Goal: Book appointment/travel/reservation

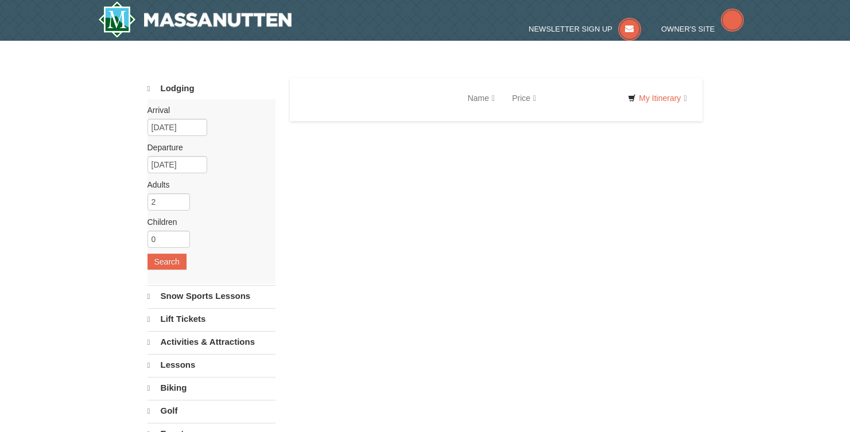
select select "9"
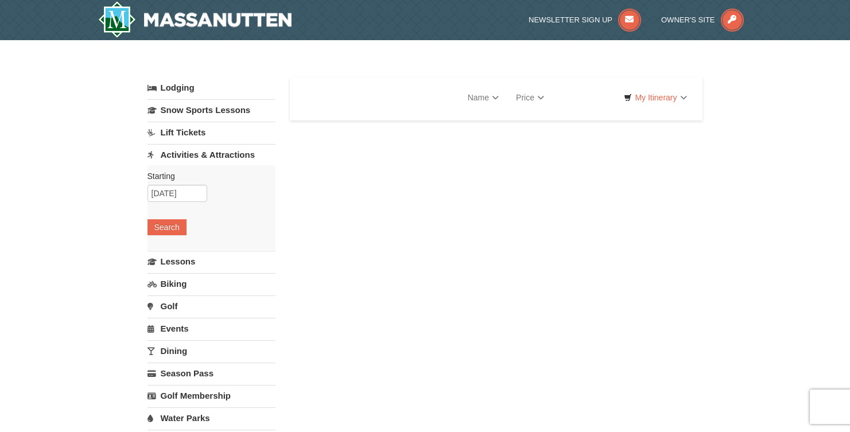
select select "9"
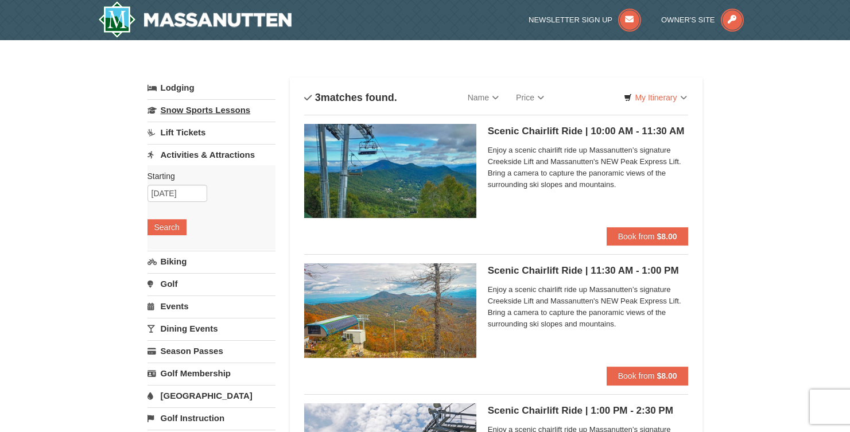
click at [219, 107] on link "Snow Sports Lessons" at bounding box center [211, 109] width 128 height 21
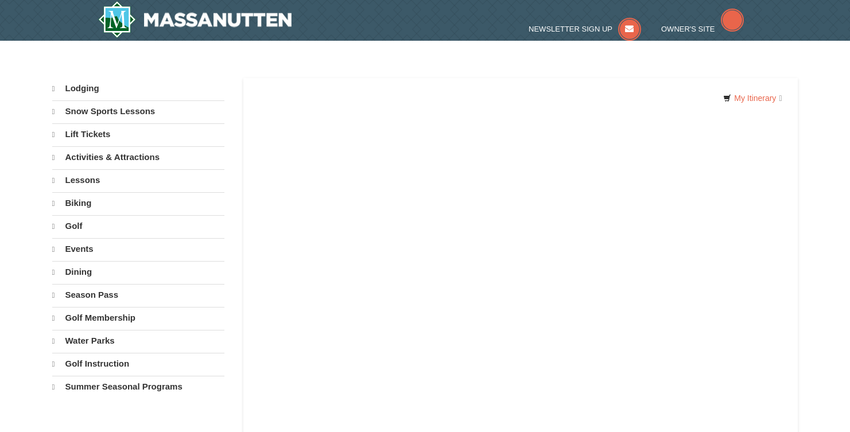
select select "9"
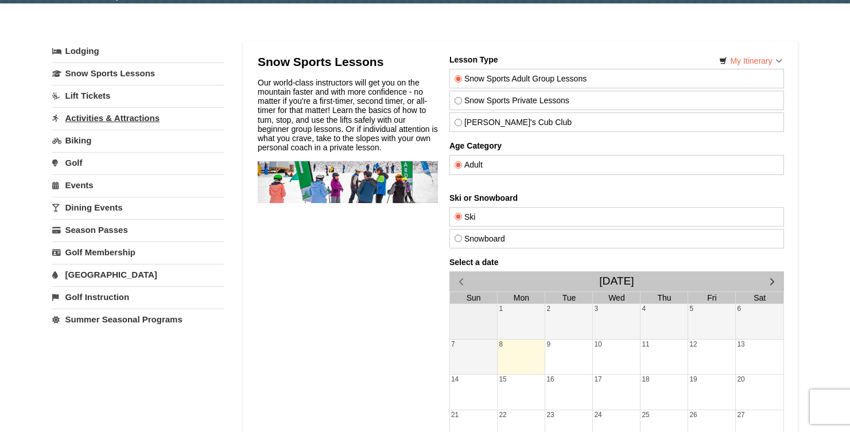
scroll to position [57, 0]
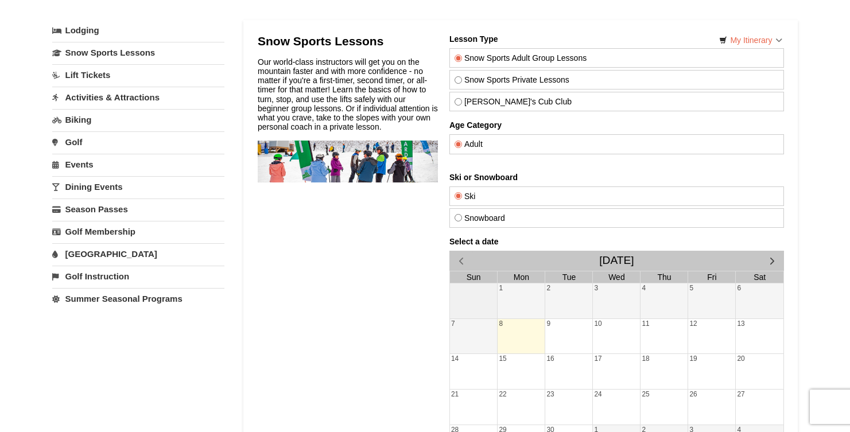
click at [81, 248] on link "[GEOGRAPHIC_DATA]" at bounding box center [138, 253] width 172 height 21
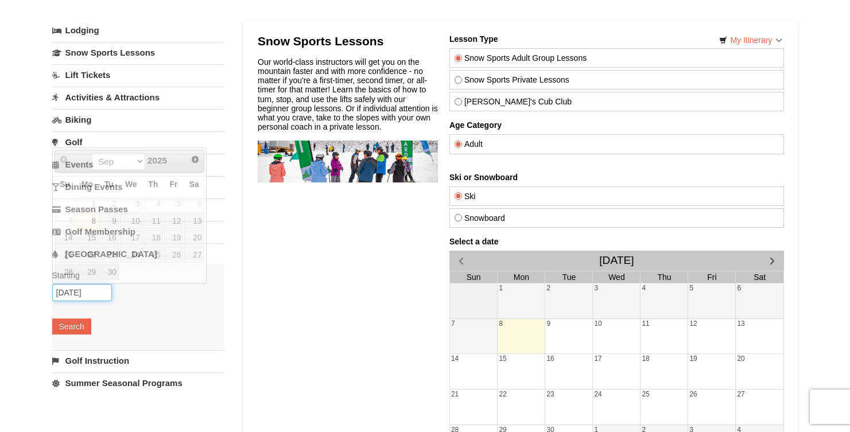
click at [75, 292] on input "09/08/2025" at bounding box center [82, 292] width 60 height 17
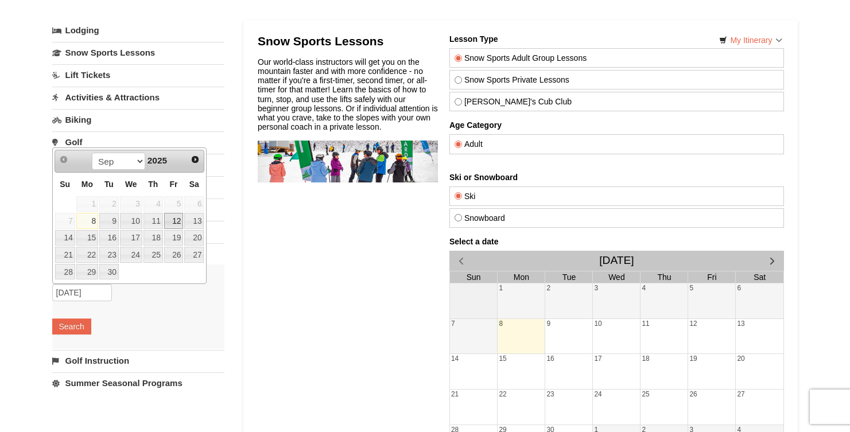
click at [172, 220] on link "12" at bounding box center [174, 221] width 20 height 16
type input "[DATE]"
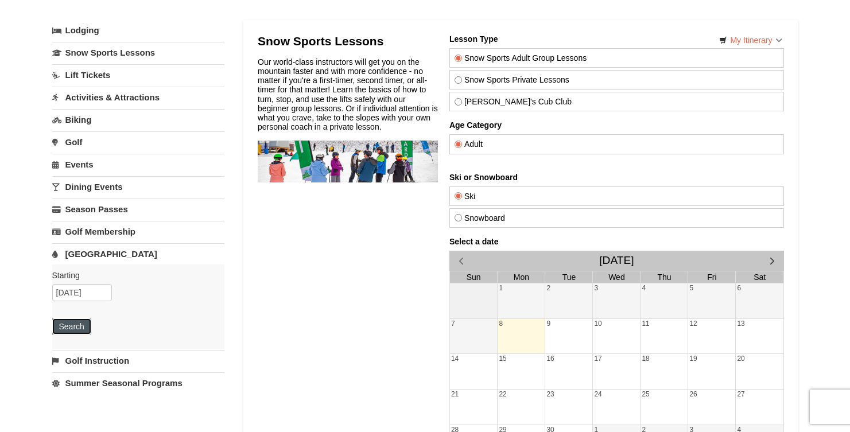
click at [78, 328] on button "Search" at bounding box center [71, 327] width 39 height 16
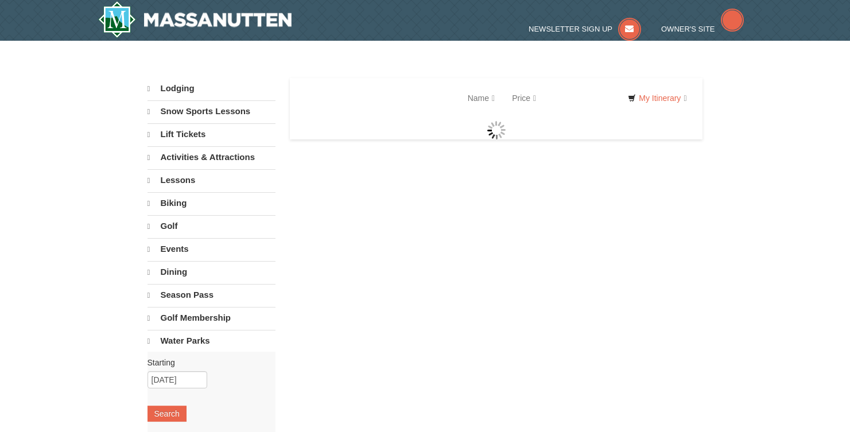
select select "9"
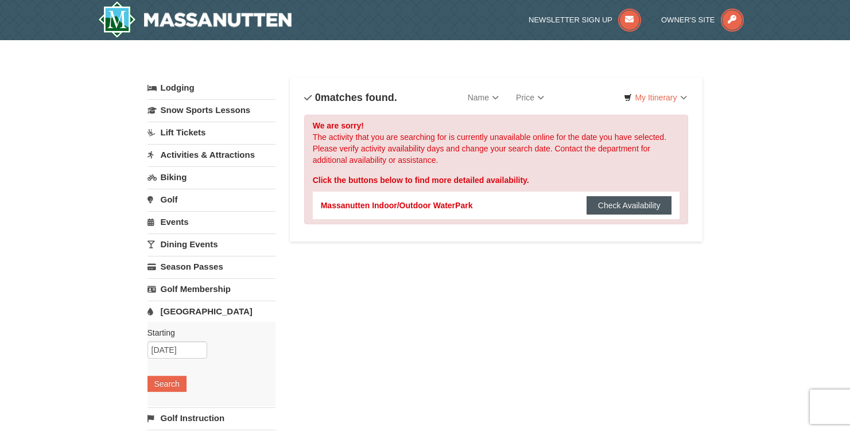
click at [611, 203] on button "Check Availability" at bounding box center [630, 205] width 86 height 18
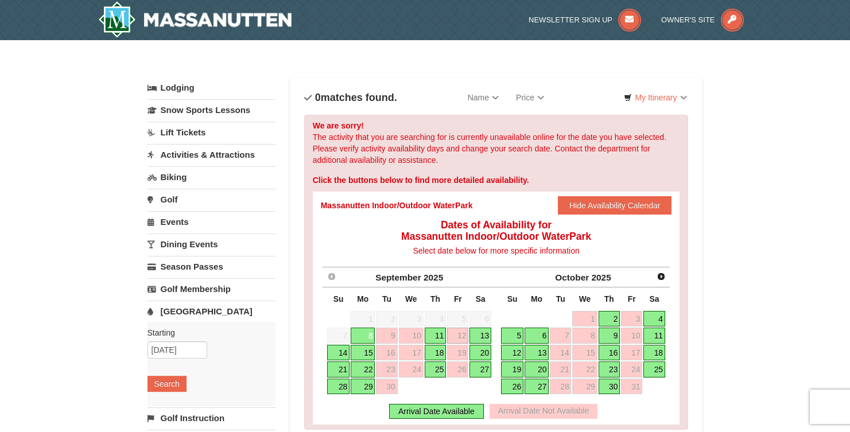
click at [480, 335] on link "13" at bounding box center [480, 336] width 22 height 16
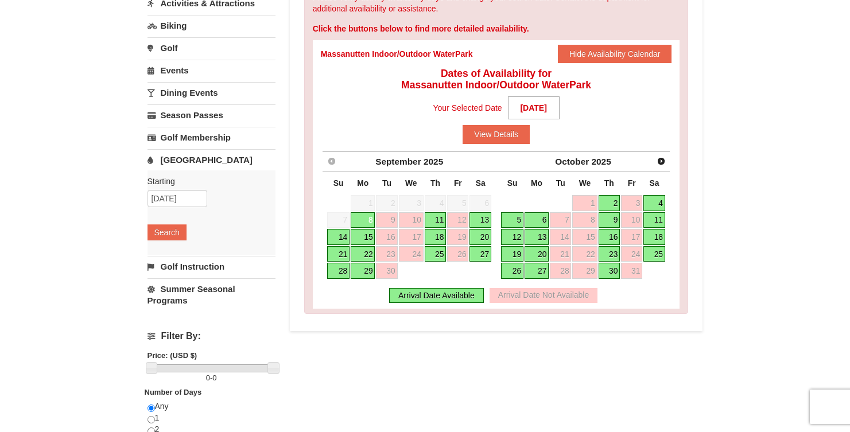
scroll to position [172, 0]
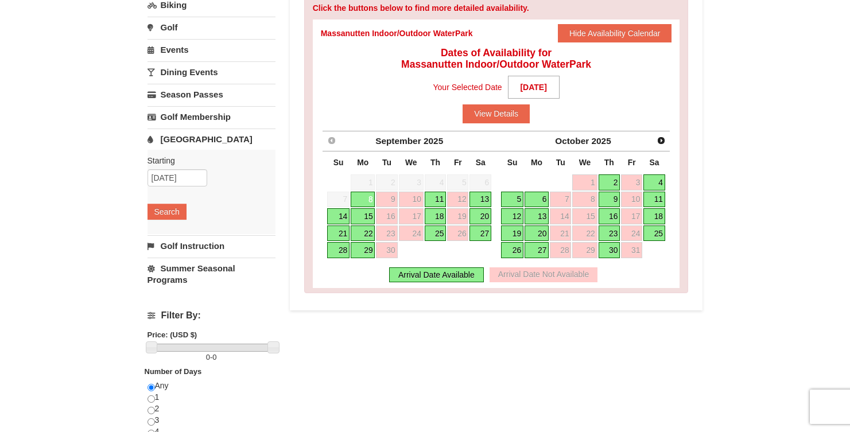
click at [481, 197] on link "13" at bounding box center [480, 200] width 22 height 16
click at [434, 275] on div "Arrival Date Available" at bounding box center [436, 274] width 95 height 15
click at [462, 192] on link "12" at bounding box center [457, 200] width 21 height 16
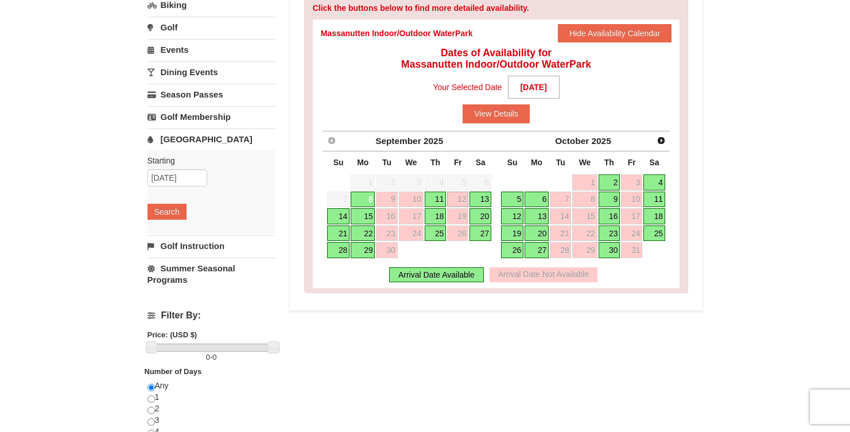
click at [418, 310] on div "Sort By Name Name (A to Z) Name (Z to A) Price Price (Low to High) Price (High …" at bounding box center [496, 107] width 413 height 405
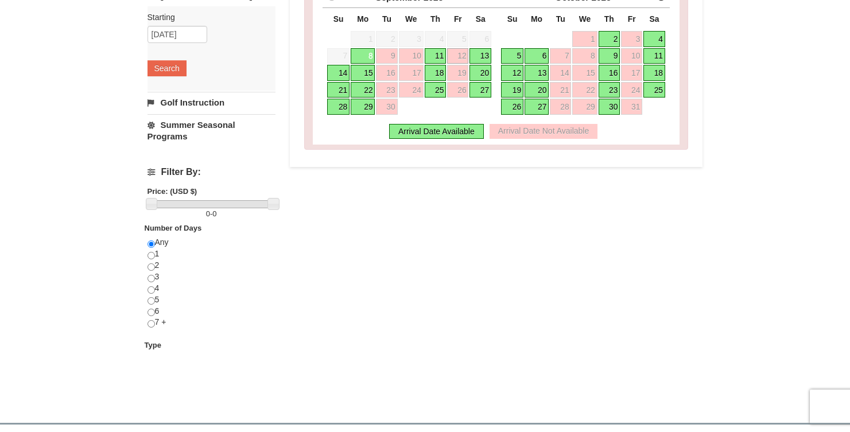
scroll to position [344, 0]
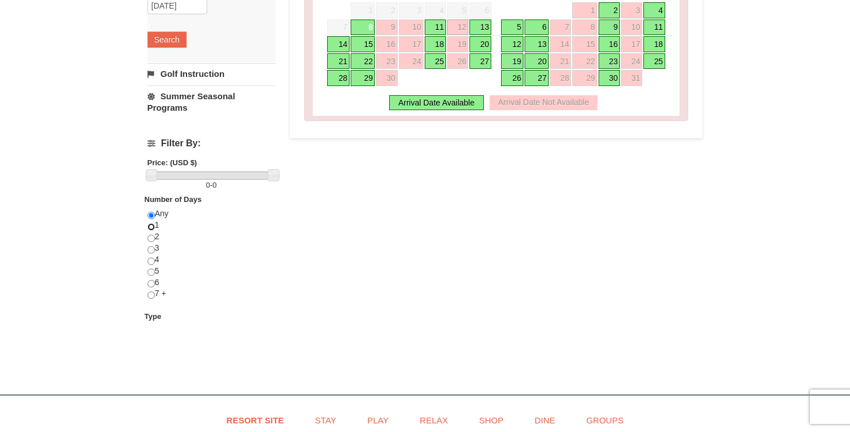
click at [150, 227] on input "radio" at bounding box center [150, 226] width 7 height 7
radio input "true"
click at [480, 25] on link "13" at bounding box center [480, 28] width 22 height 16
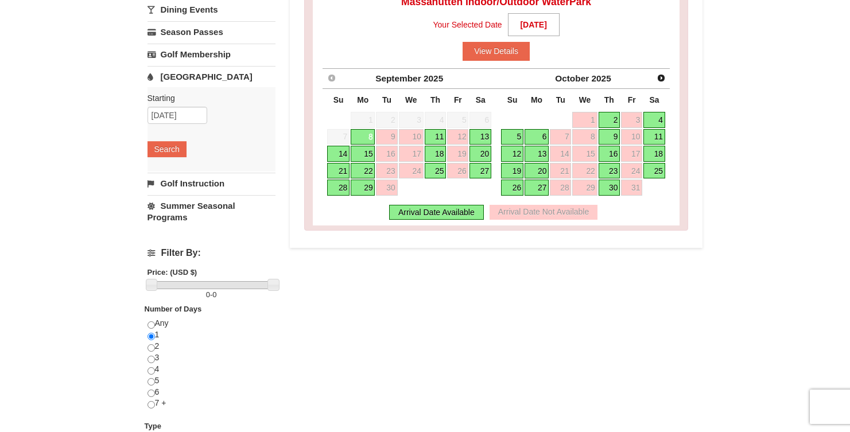
scroll to position [230, 0]
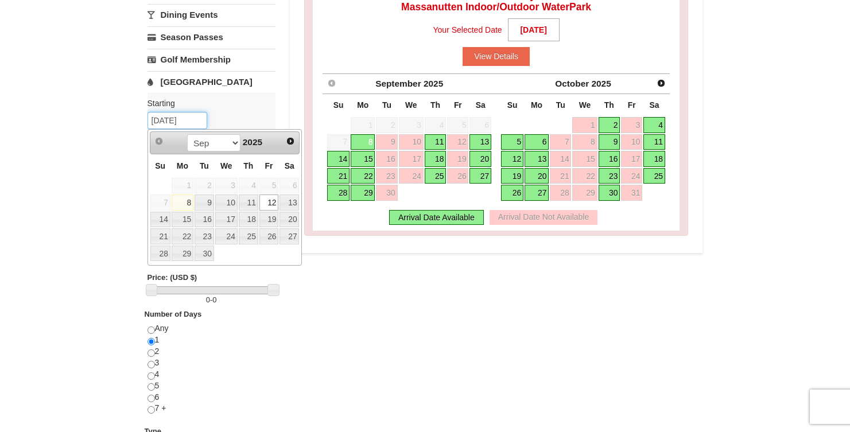
click at [170, 120] on input "[DATE]" at bounding box center [177, 120] width 60 height 17
click at [294, 197] on link "13" at bounding box center [289, 203] width 20 height 16
type input "[DATE]"
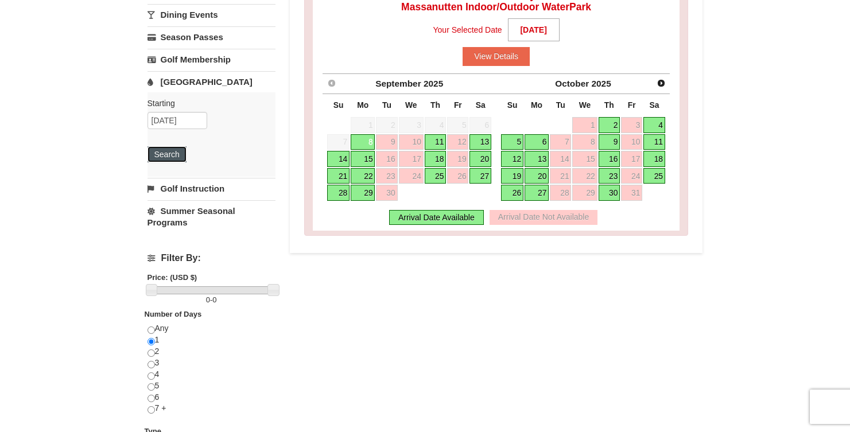
click at [165, 154] on button "Search" at bounding box center [166, 154] width 39 height 16
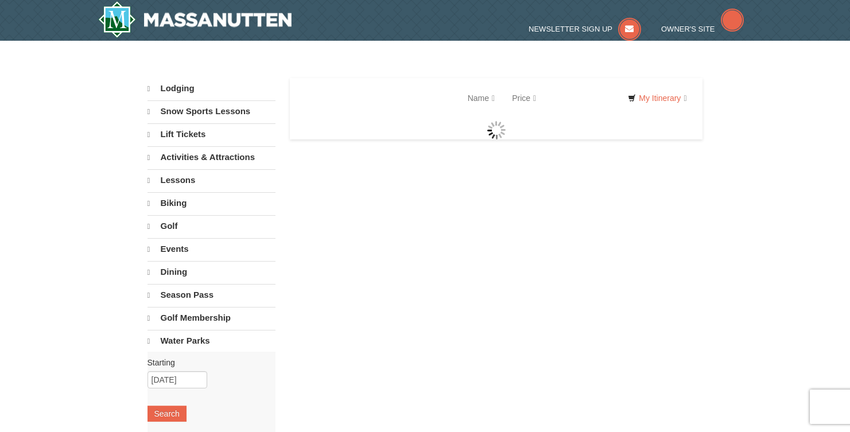
select select "9"
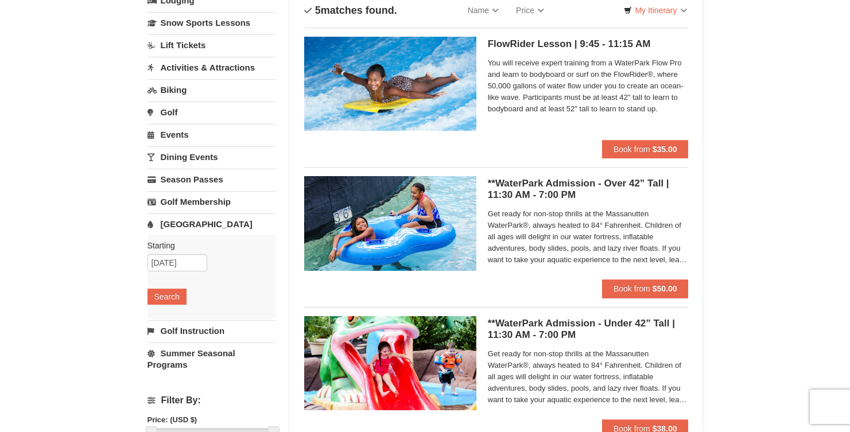
scroll to position [115, 0]
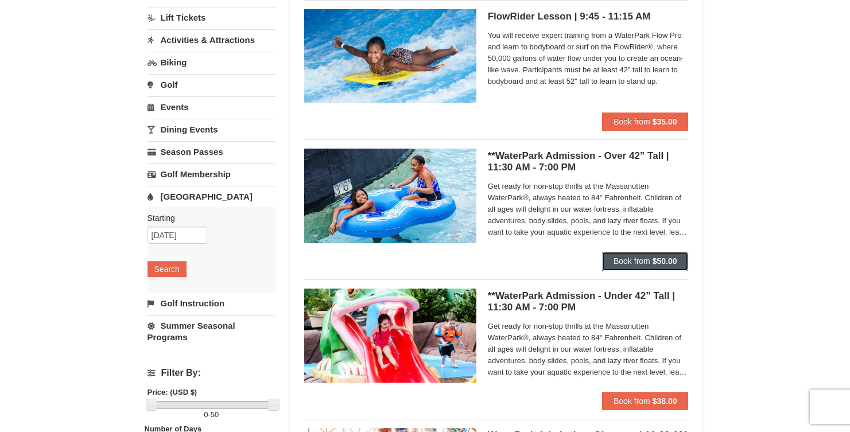
click at [659, 261] on strong "$50.00" at bounding box center [665, 261] width 25 height 9
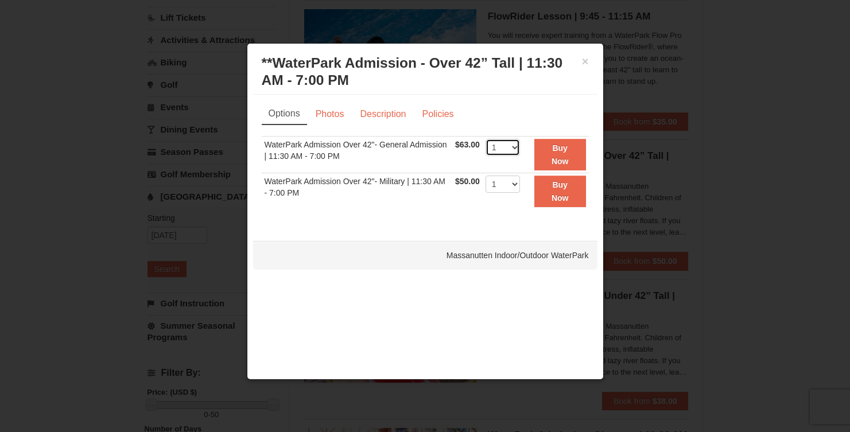
click at [516, 148] on select "1 2 3 4 5 6 7 8 9 10 11 12 13 14 15 16 17 18 19 20 21 22" at bounding box center [503, 147] width 34 height 17
select select "4"
click at [486, 139] on select "1 2 3 4 5 6 7 8 9 10 11 12 13 14 15 16 17 18 19 20 21 22" at bounding box center [503, 147] width 34 height 17
click at [560, 158] on strong "Buy Now" at bounding box center [560, 154] width 17 height 22
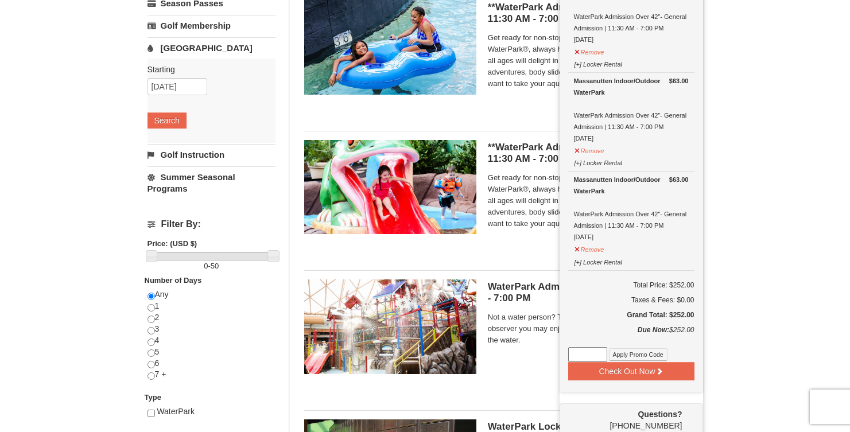
scroll to position [290, 0]
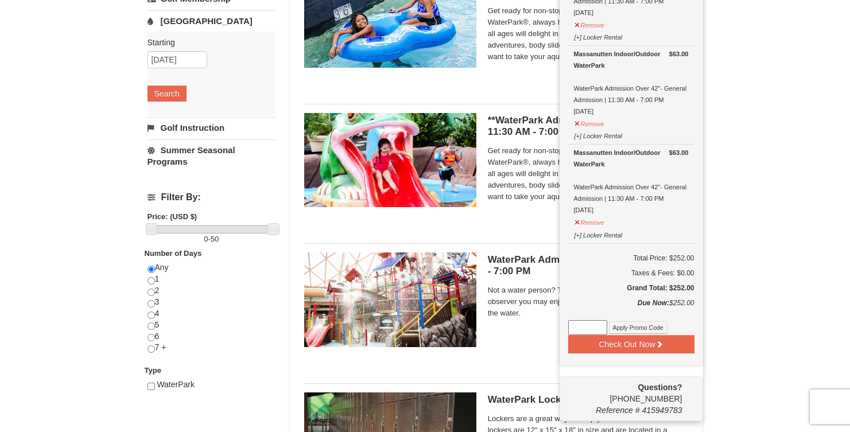
click at [774, 196] on div "× Categories List Filter My Itinerary (4) Check Out Now Water Park Pass. $63.00…" at bounding box center [425, 152] width 850 height 805
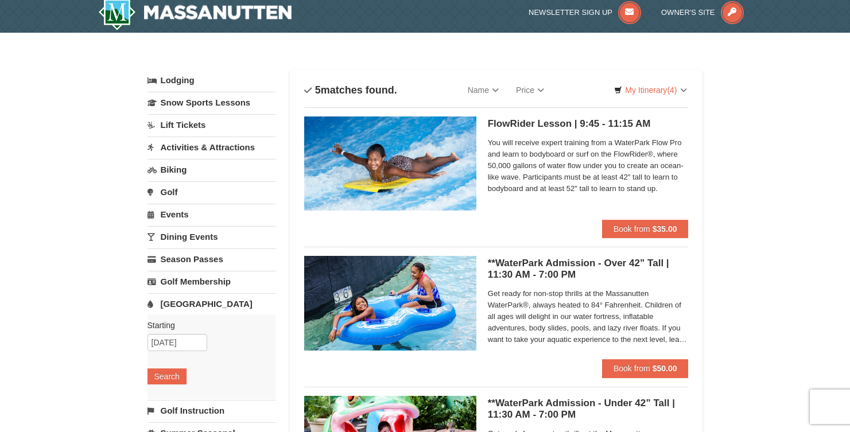
scroll to position [0, 0]
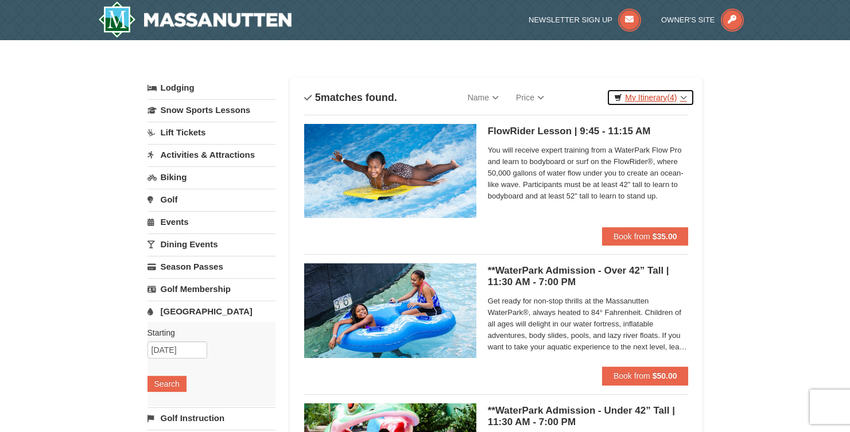
click at [654, 100] on link "My Itinerary (4)" at bounding box center [650, 97] width 87 height 17
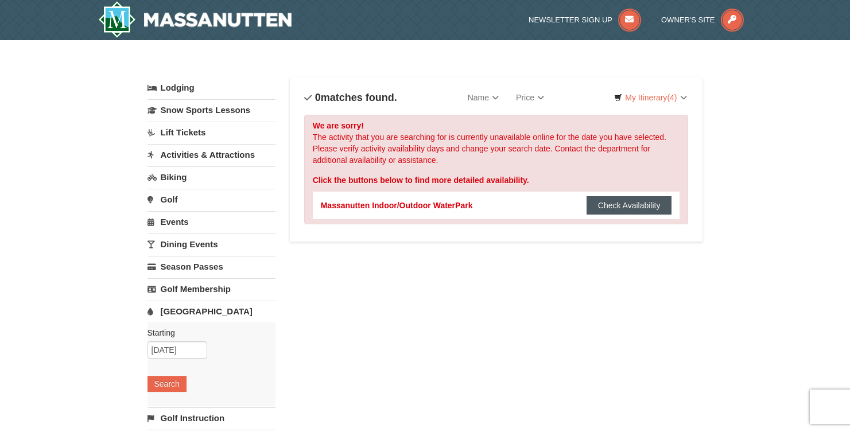
click at [603, 198] on button "Check Availability" at bounding box center [630, 205] width 86 height 18
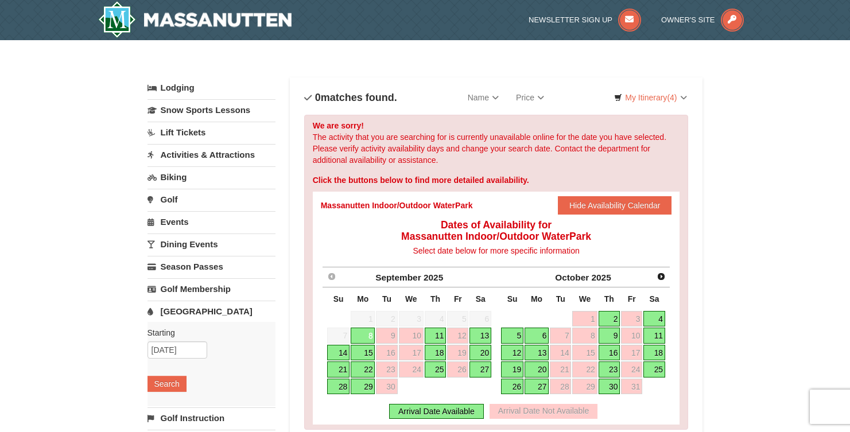
click at [488, 336] on link "13" at bounding box center [480, 336] width 22 height 16
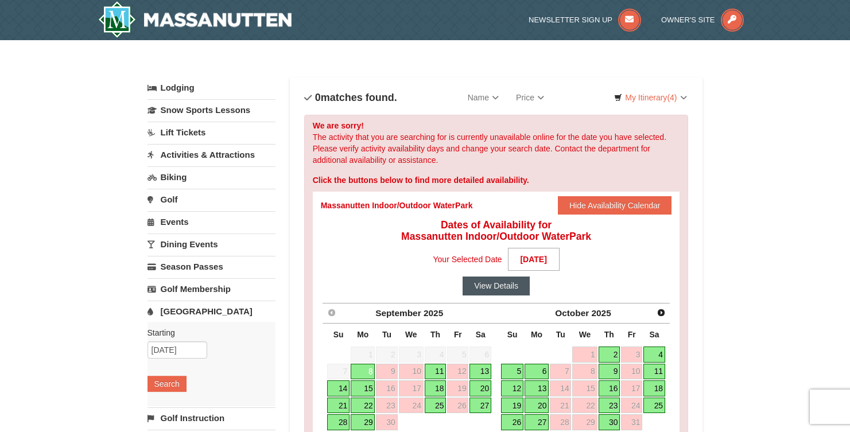
click at [489, 285] on button "View Details" at bounding box center [496, 286] width 67 height 18
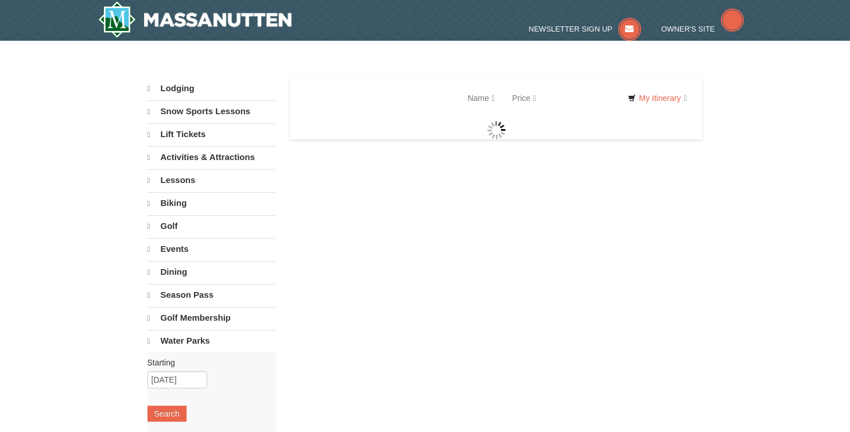
select select "9"
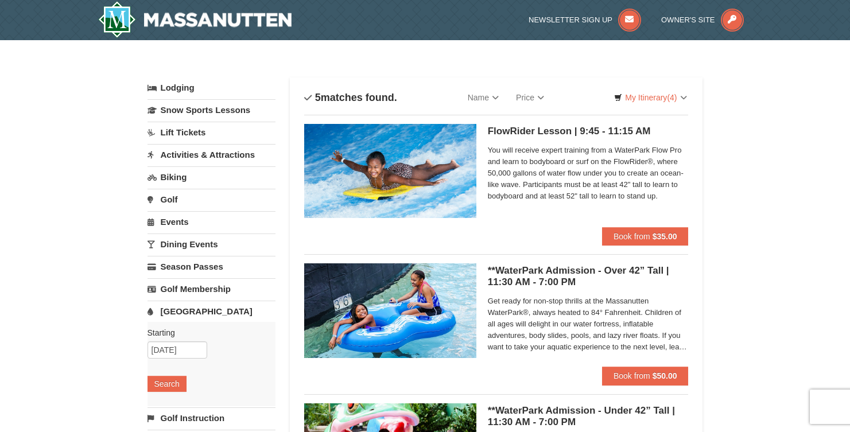
scroll to position [57, 0]
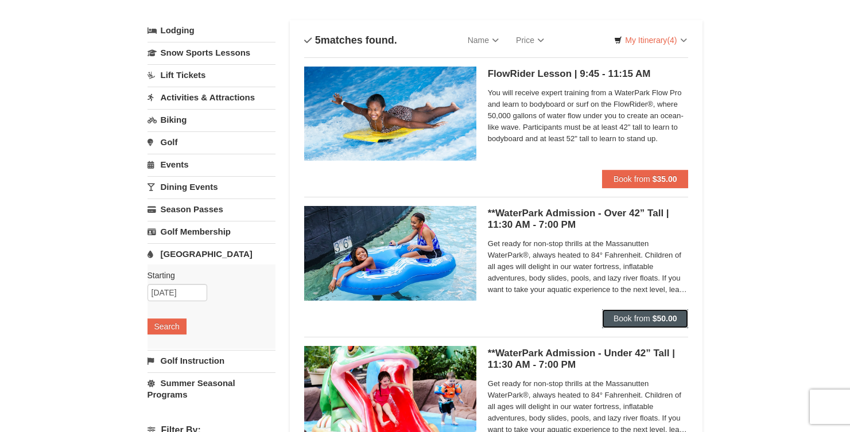
click at [624, 317] on span "Book from" at bounding box center [631, 318] width 37 height 9
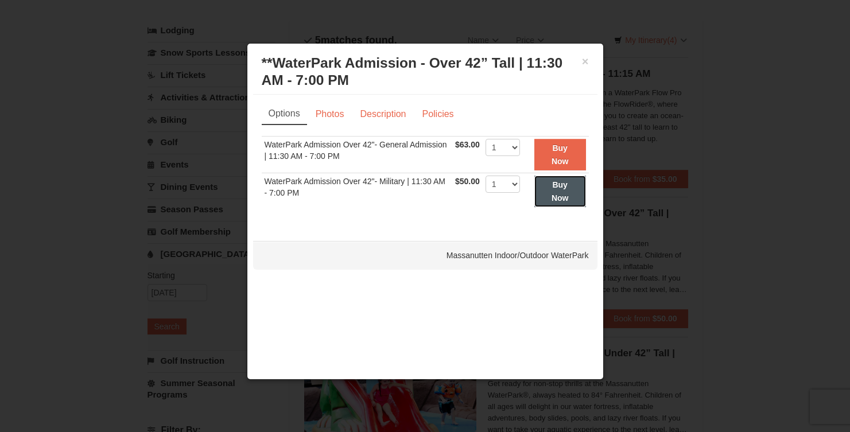
click at [560, 188] on strong "Buy Now" at bounding box center [560, 191] width 17 height 22
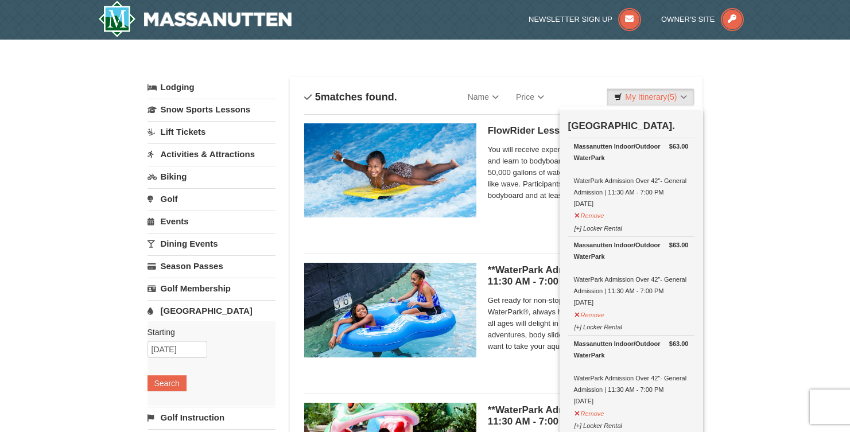
scroll to position [0, 0]
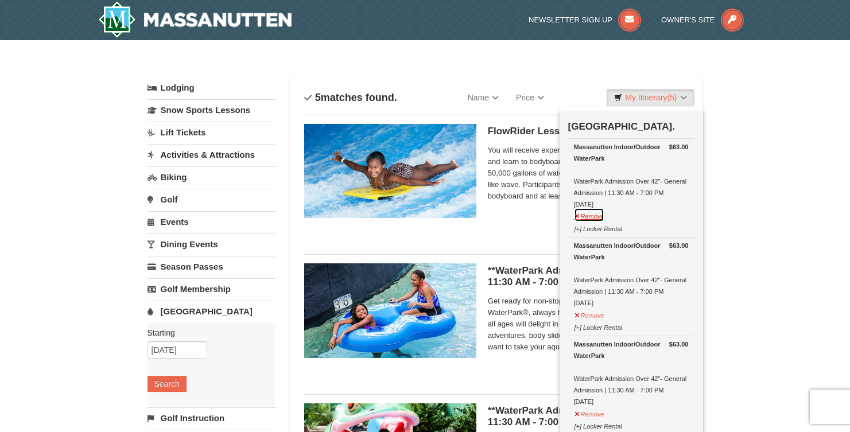
click at [590, 217] on button "Remove" at bounding box center [589, 215] width 31 height 14
click at [591, 219] on button "Remove" at bounding box center [589, 215] width 31 height 14
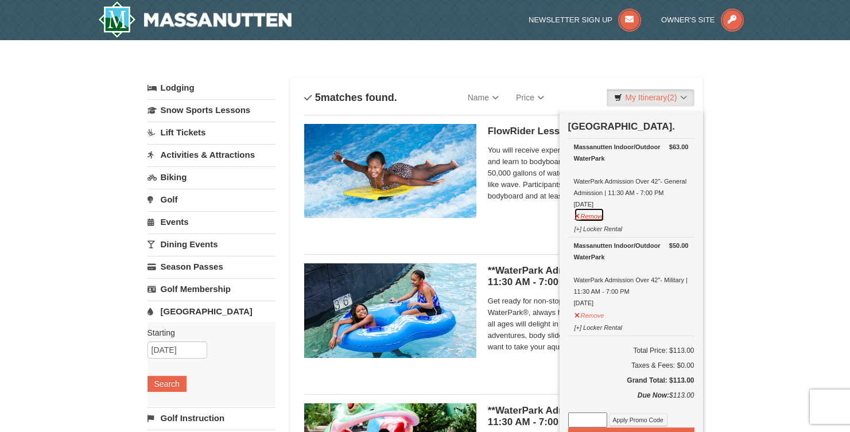
click at [591, 219] on button "Remove" at bounding box center [589, 215] width 31 height 14
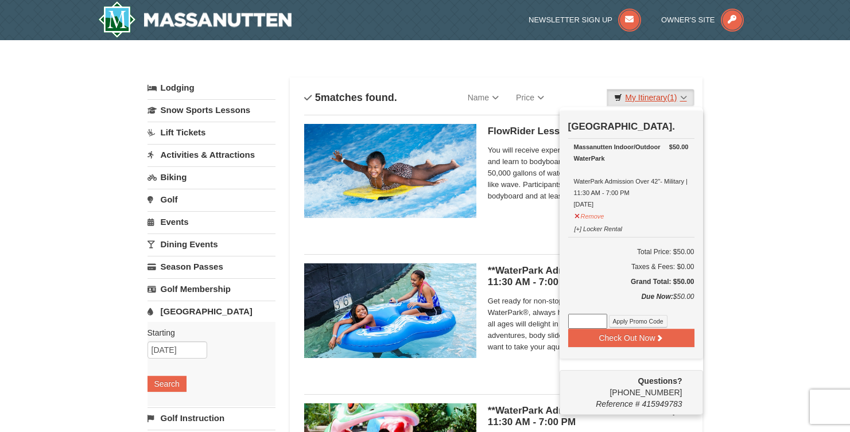
click at [666, 98] on link "My Itinerary (1)" at bounding box center [650, 97] width 87 height 17
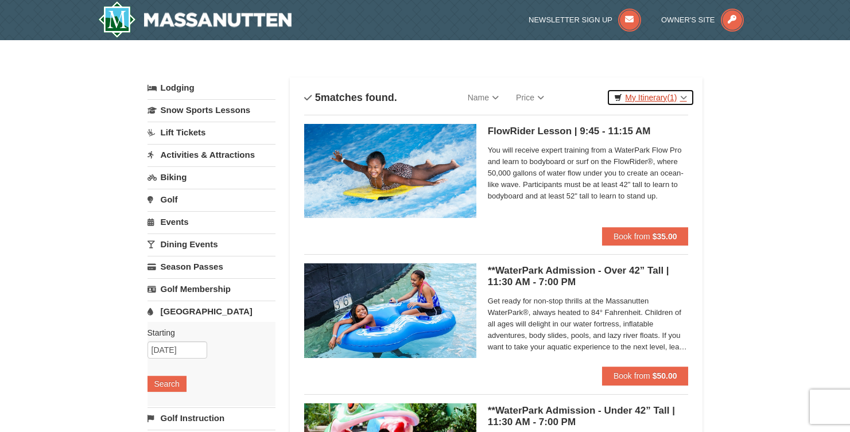
click at [673, 98] on span "(1)" at bounding box center [672, 97] width 10 height 9
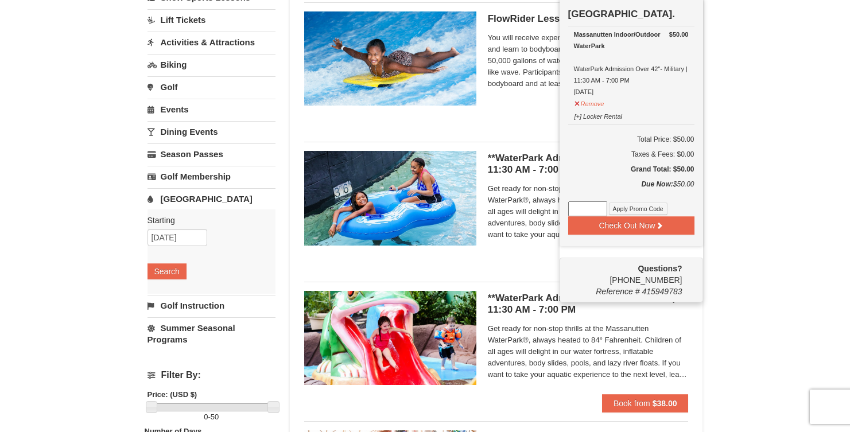
scroll to position [115, 0]
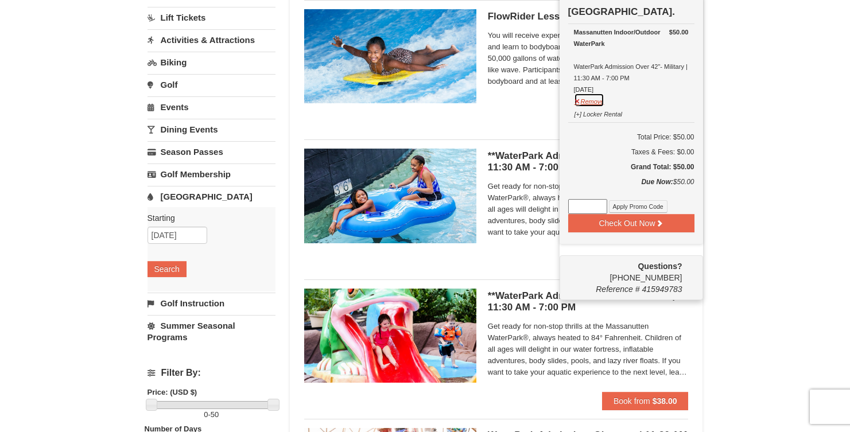
click at [591, 103] on button "Remove" at bounding box center [589, 100] width 31 height 14
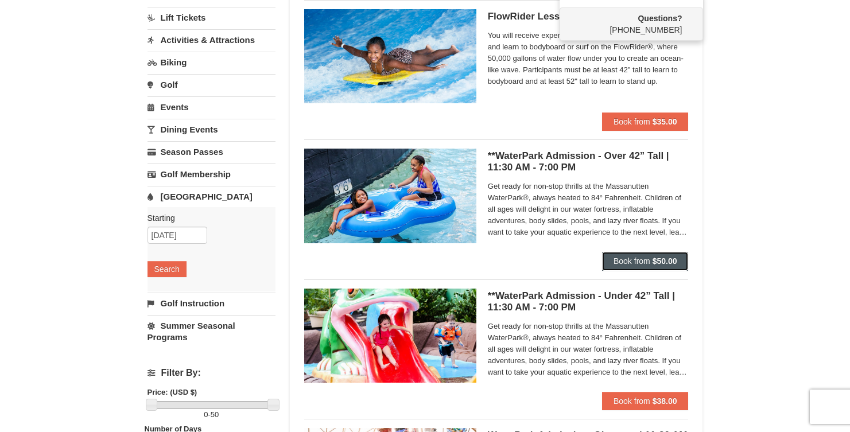
click at [653, 256] on button "Book from $50.00" at bounding box center [645, 261] width 87 height 18
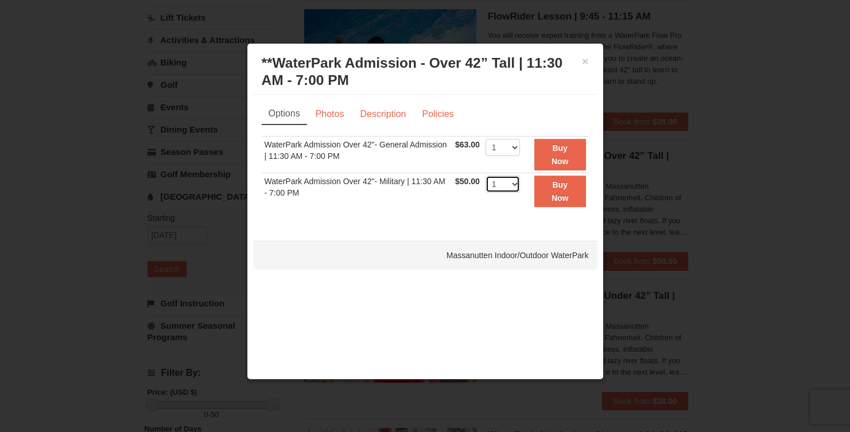
click at [517, 187] on select "1 2 3 4 5 6 7 8 9 10 11 12 13 14 15 16 17 18 19 20 21 22" at bounding box center [503, 184] width 34 height 17
select select "4"
click at [486, 176] on select "1 2 3 4 5 6 7 8 9 10 11 12 13 14 15 16 17 18 19 20 21 22" at bounding box center [503, 184] width 34 height 17
click at [561, 192] on button "Buy Now" at bounding box center [560, 192] width 52 height 32
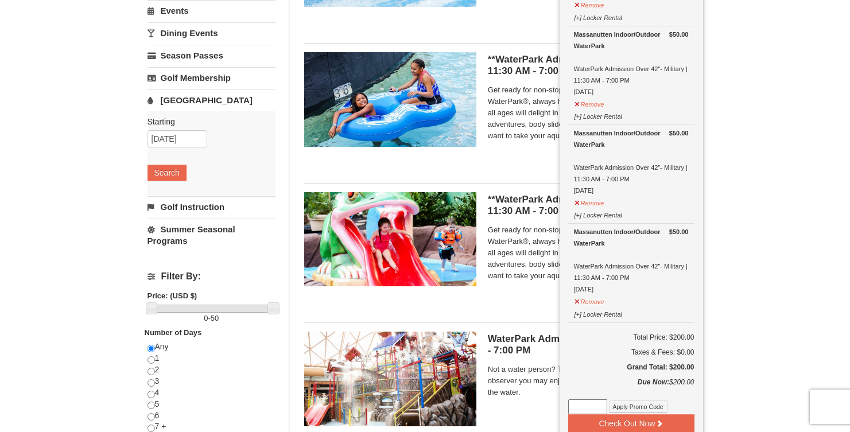
scroll to position [287, 0]
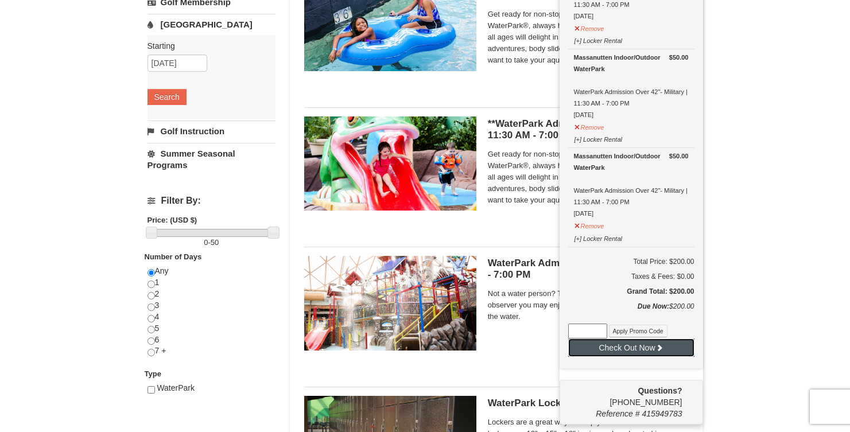
click at [624, 350] on button "Check Out Now" at bounding box center [631, 348] width 126 height 18
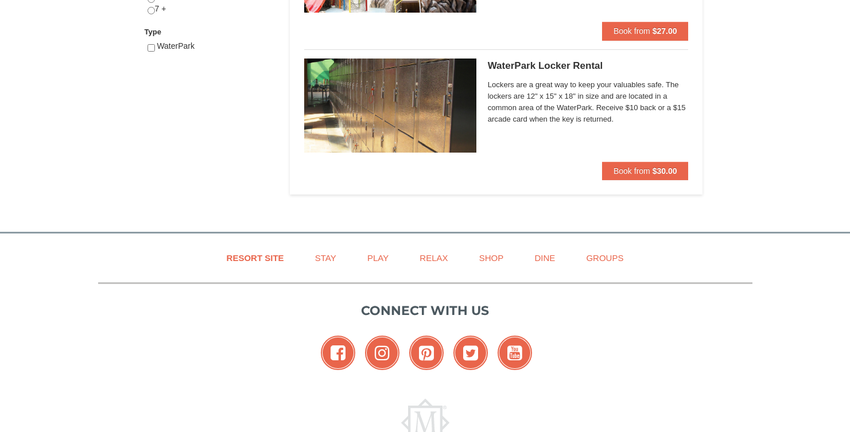
select select "9"
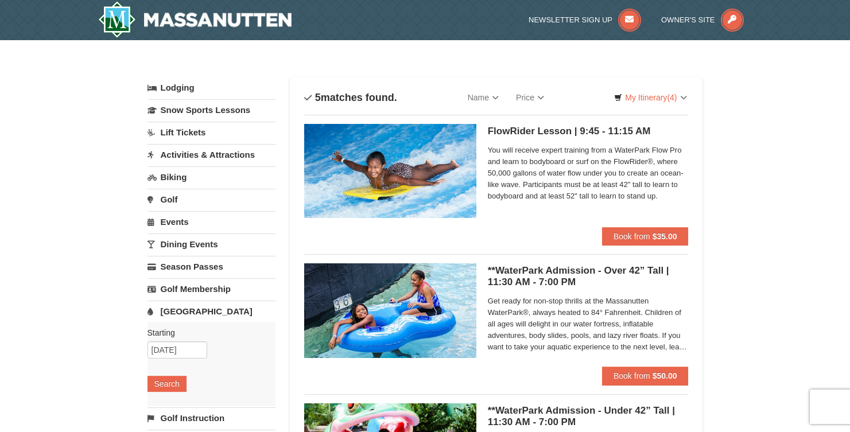
click at [187, 152] on link "Activities & Attractions" at bounding box center [211, 154] width 128 height 21
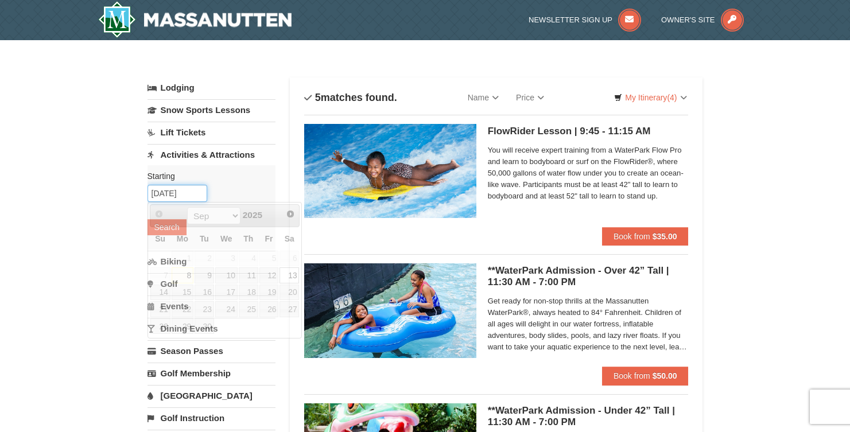
click at [170, 191] on input "09/13/2025" at bounding box center [177, 193] width 60 height 17
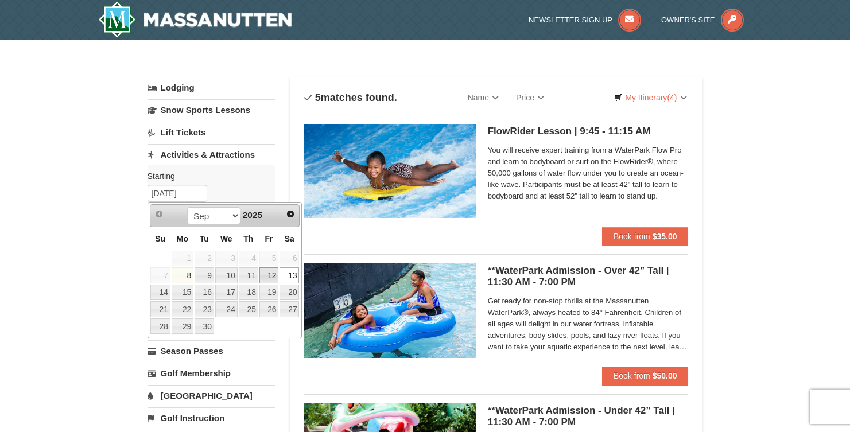
click at [267, 275] on link "12" at bounding box center [269, 275] width 20 height 16
type input "[DATE]"
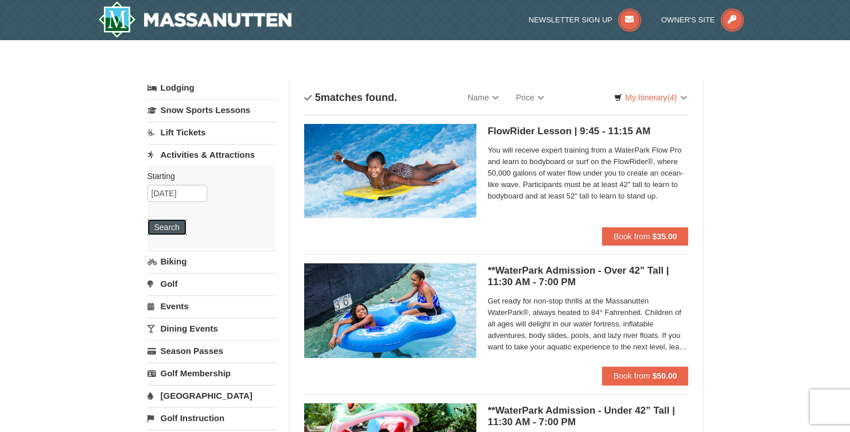
click at [175, 229] on button "Search" at bounding box center [166, 227] width 39 height 16
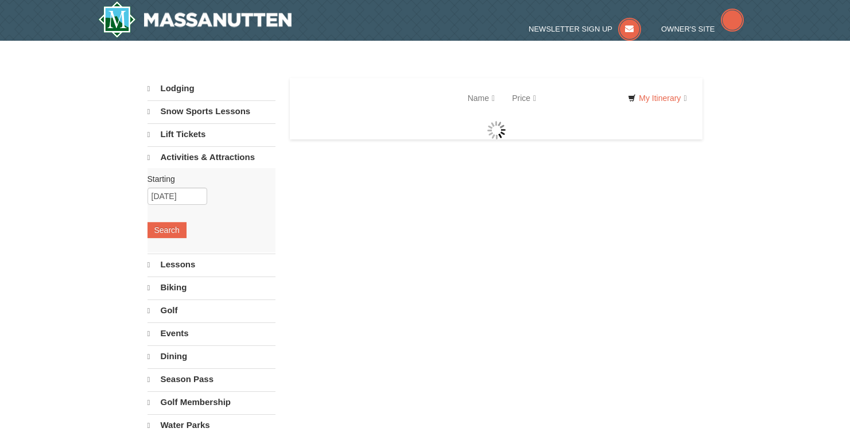
select select "9"
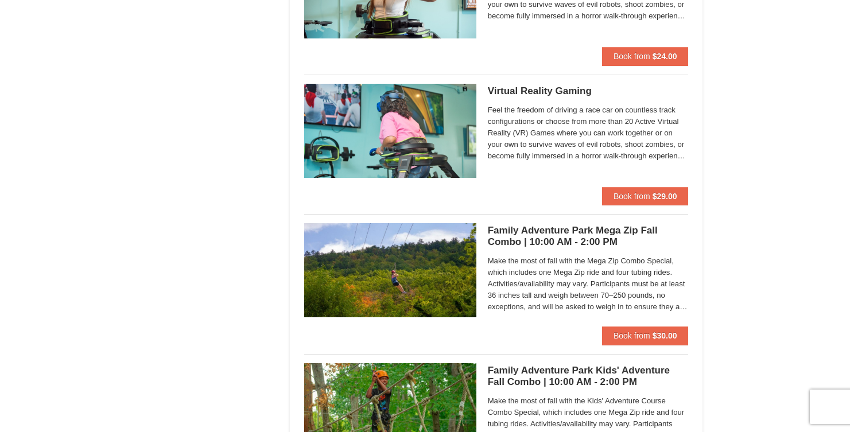
scroll to position [2009, 0]
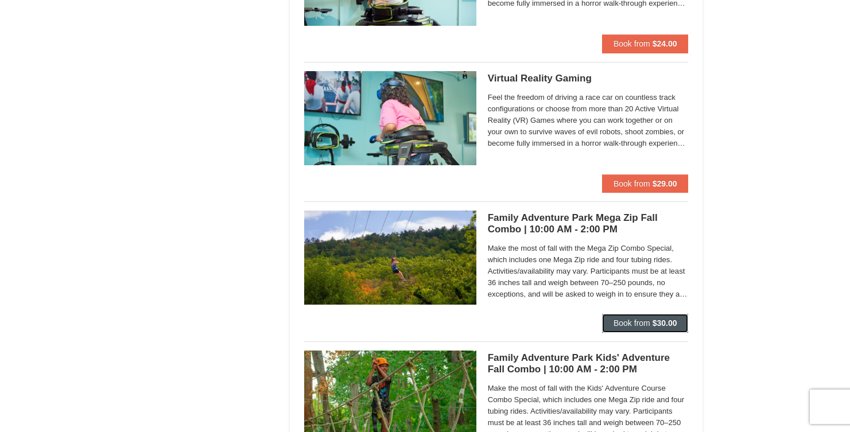
click at [656, 323] on strong "$30.00" at bounding box center [665, 323] width 25 height 9
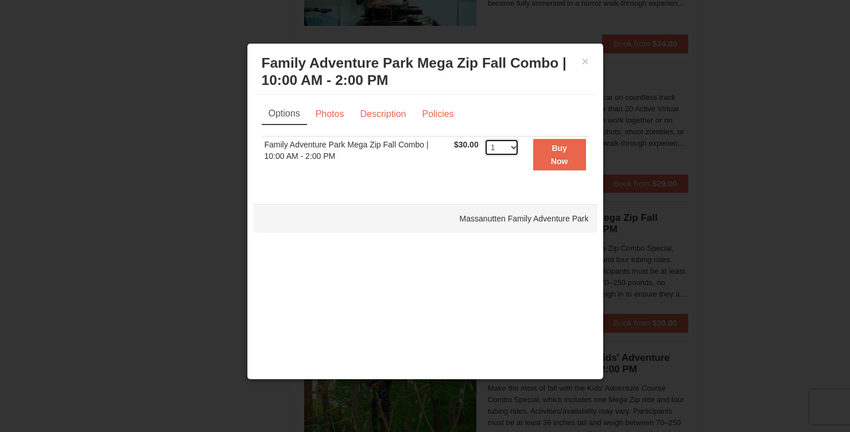
click at [512, 150] on select "1 2 3 4 5 6 7 8 9 10 11 12 13 14 15 16 17 18 19 20 21 22 23 24 25 26 27 28 29 3…" at bounding box center [501, 147] width 34 height 17
select select "4"
click at [484, 139] on select "1 2 3 4 5 6 7 8 9 10 11 12 13 14 15 16 17 18 19 20 21 22 23 24 25 26 27 28 29 3…" at bounding box center [501, 147] width 34 height 17
click at [565, 150] on strong "Buy Now" at bounding box center [559, 154] width 17 height 22
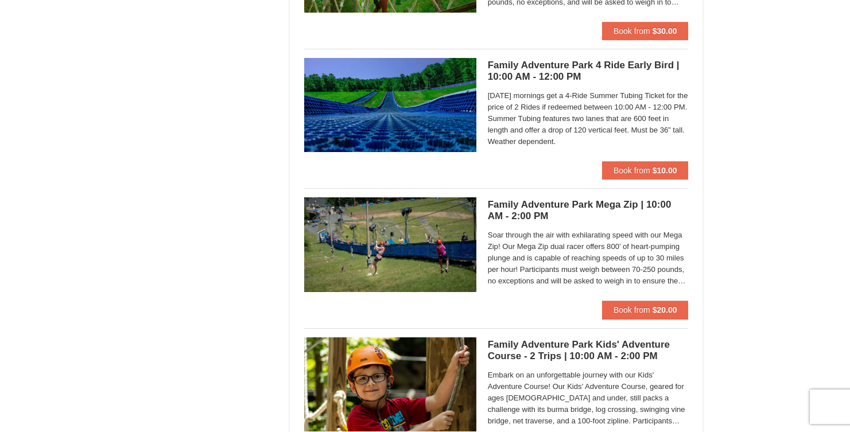
scroll to position [2468, 0]
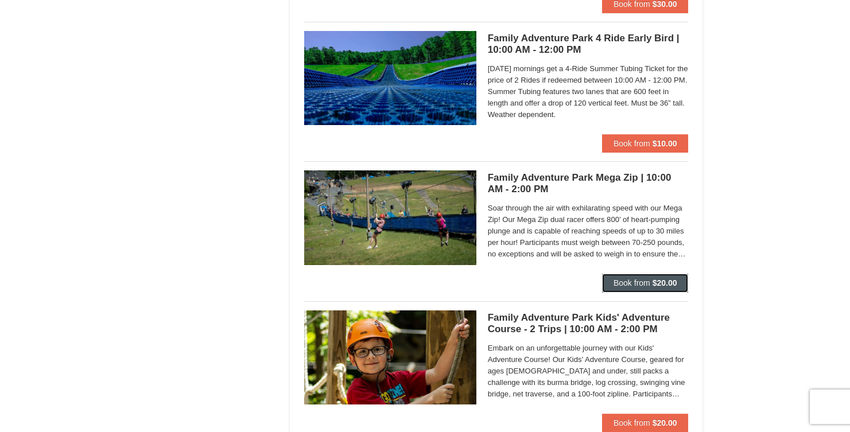
click at [628, 284] on span "Book from" at bounding box center [631, 282] width 37 height 9
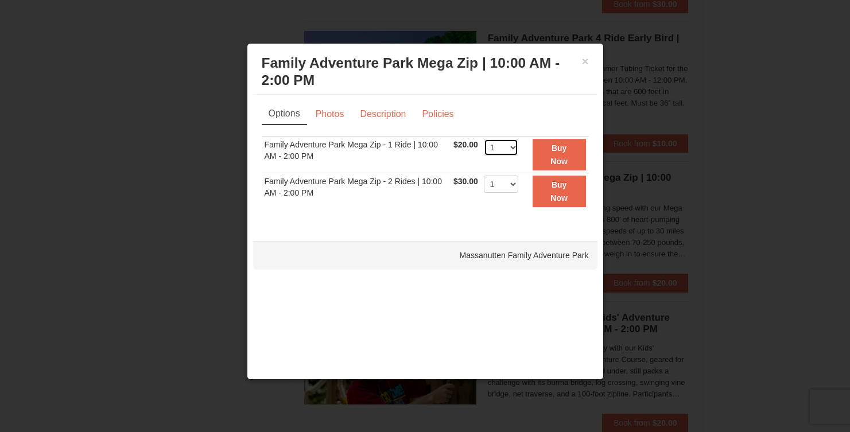
click at [517, 150] on select "1 2 3 4 5 6 7 8 9 10 11 12 13 14 15 16 17 18 19 20 21 22" at bounding box center [501, 147] width 34 height 17
select select "4"
click at [484, 139] on select "1 2 3 4 5 6 7 8 9 10 11 12 13 14 15 16 17 18 19 20 21 22" at bounding box center [501, 147] width 34 height 17
click at [546, 161] on button "Buy Now" at bounding box center [559, 155] width 53 height 32
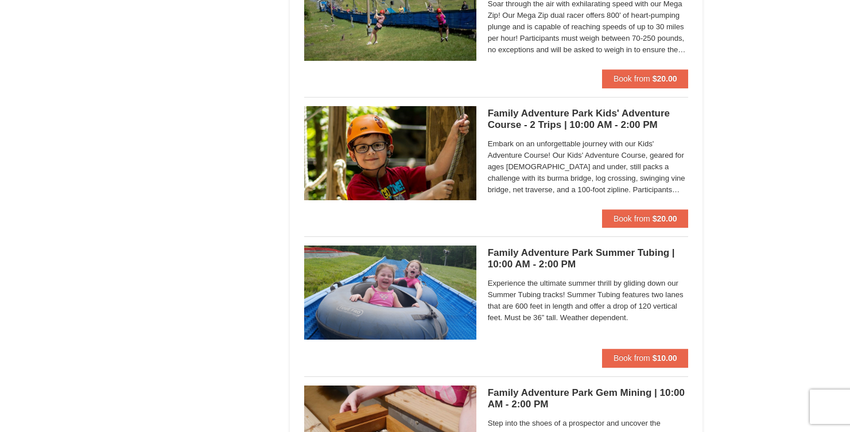
scroll to position [2643, 0]
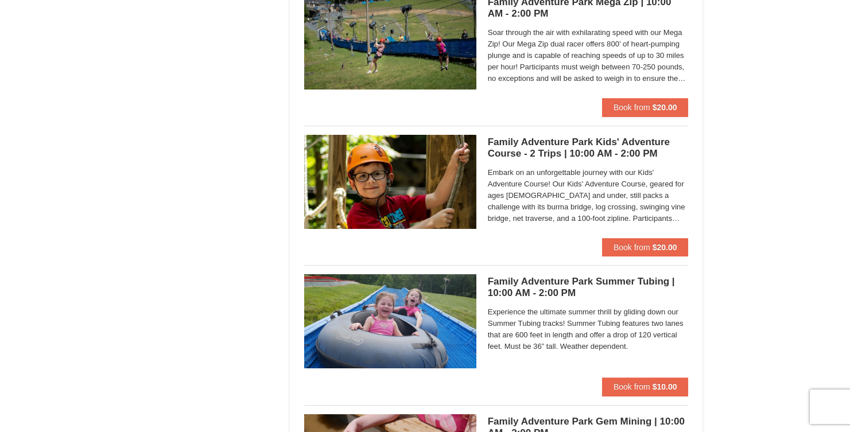
click at [529, 288] on h5 "Family Adventure Park Summer Tubing | 10:00 AM - 2:00 PM Massanutten Family Adv…" at bounding box center [588, 287] width 201 height 23
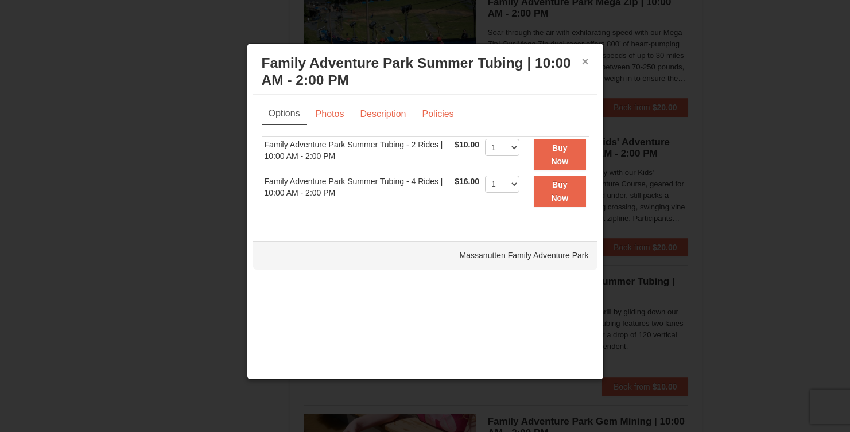
click at [585, 59] on button "×" at bounding box center [585, 61] width 7 height 11
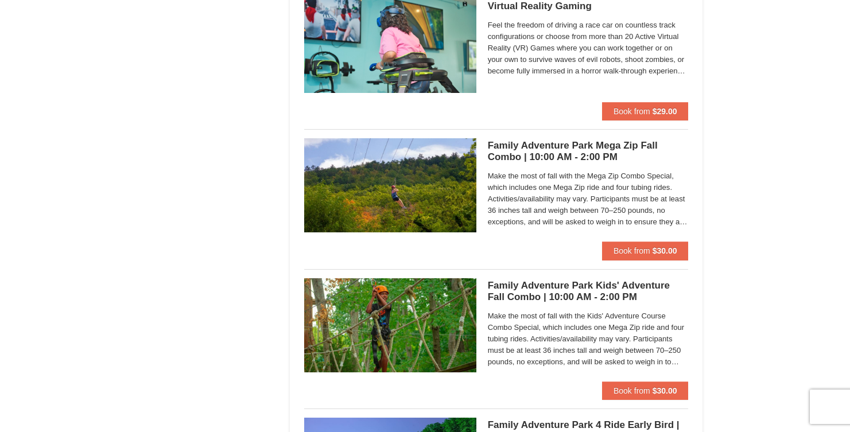
scroll to position [2069, 0]
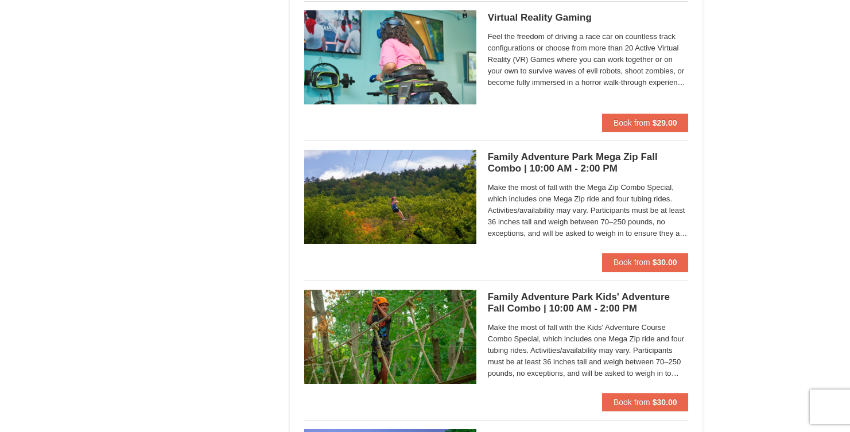
click at [585, 161] on h5 "Family Adventure Park Mega Zip Fall Combo | 10:00 AM - 2:00 PM Massanutten Fami…" at bounding box center [588, 163] width 201 height 23
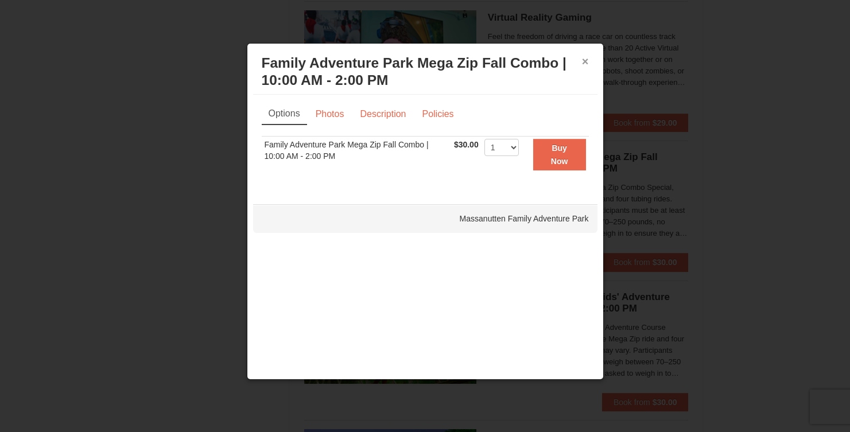
click at [584, 59] on button "×" at bounding box center [585, 61] width 7 height 11
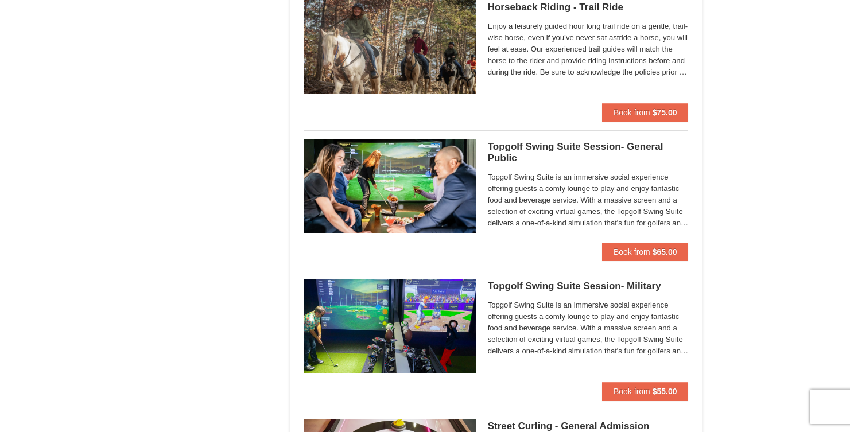
scroll to position [1381, 0]
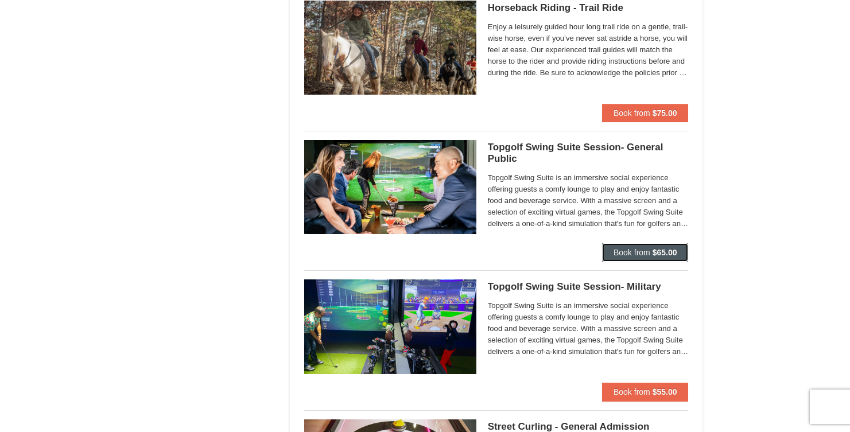
click at [626, 250] on span "Book from" at bounding box center [631, 252] width 37 height 9
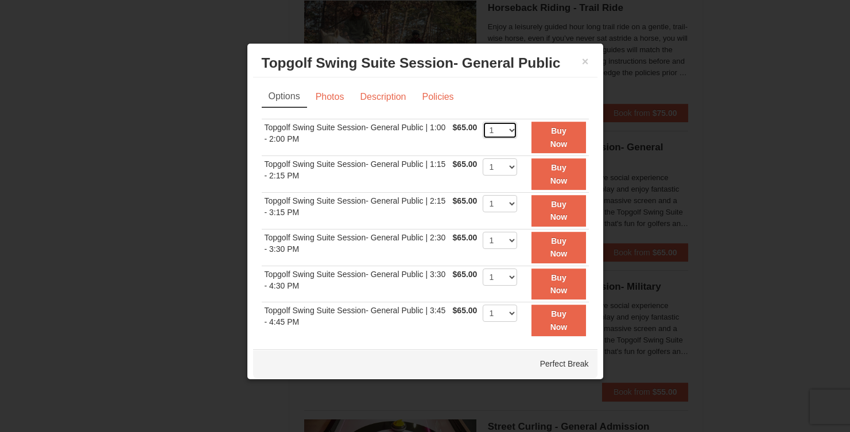
click at [497, 129] on select "1" at bounding box center [500, 130] width 34 height 17
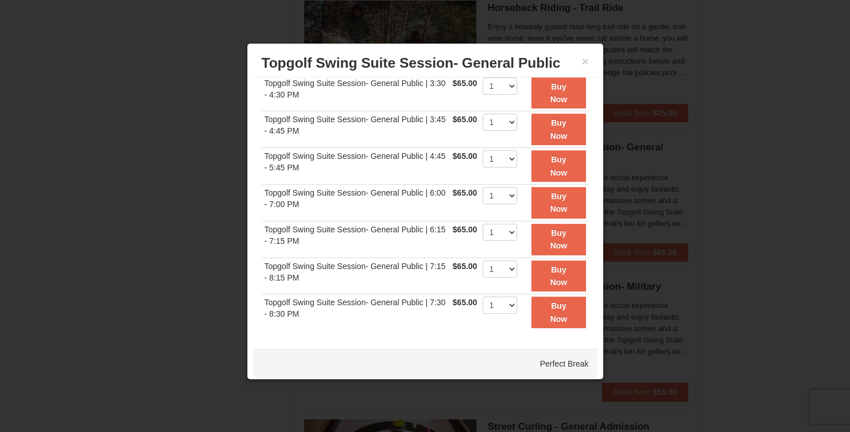
scroll to position [204, 0]
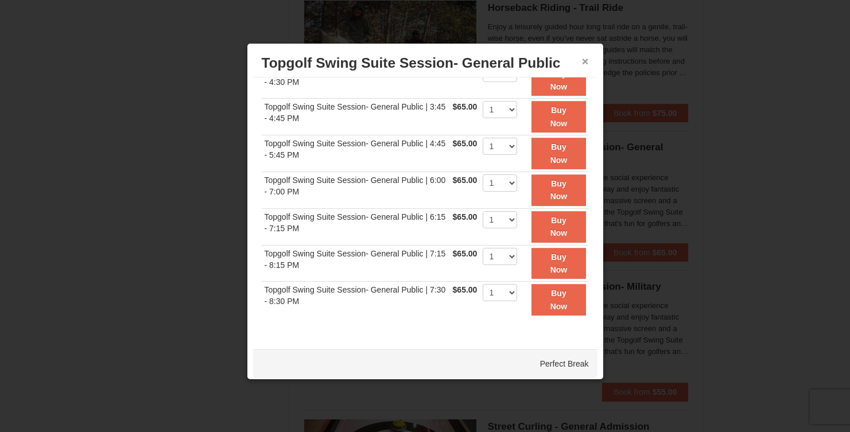
click at [582, 61] on button "×" at bounding box center [585, 61] width 7 height 11
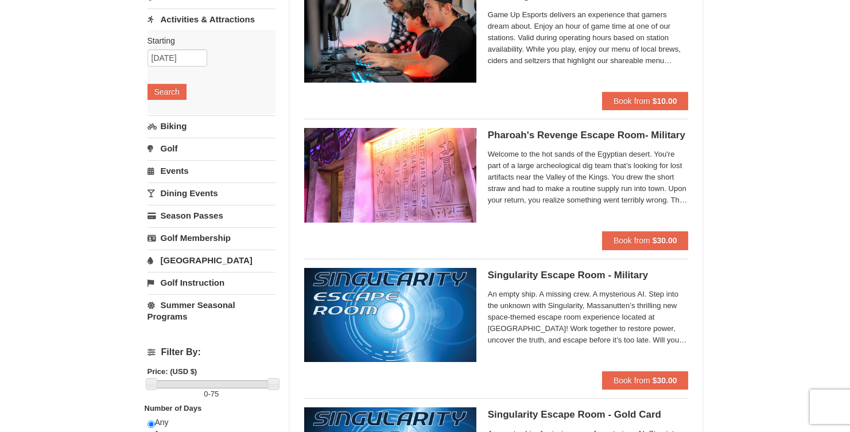
scroll to position [0, 0]
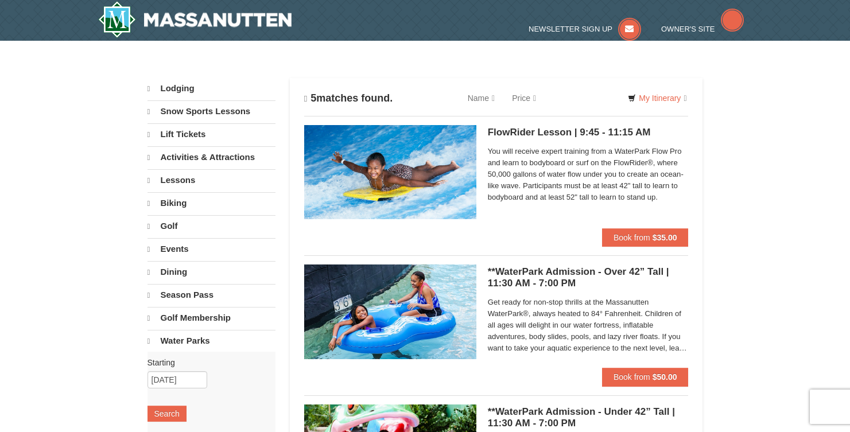
select select "9"
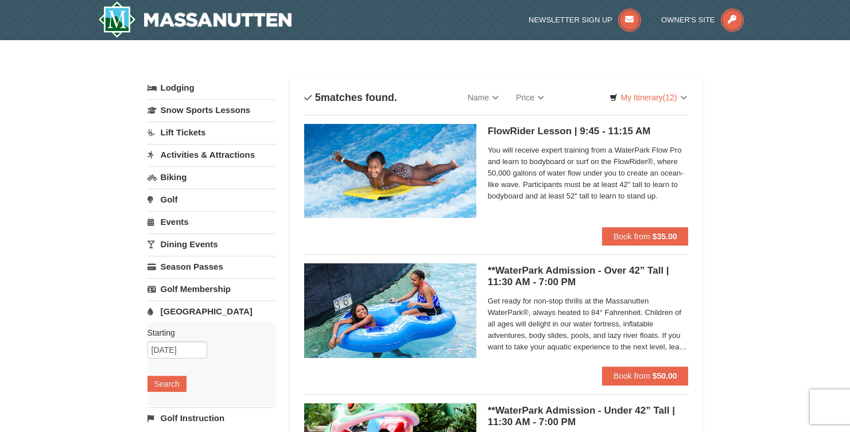
click at [179, 87] on link "Lodging" at bounding box center [211, 87] width 128 height 21
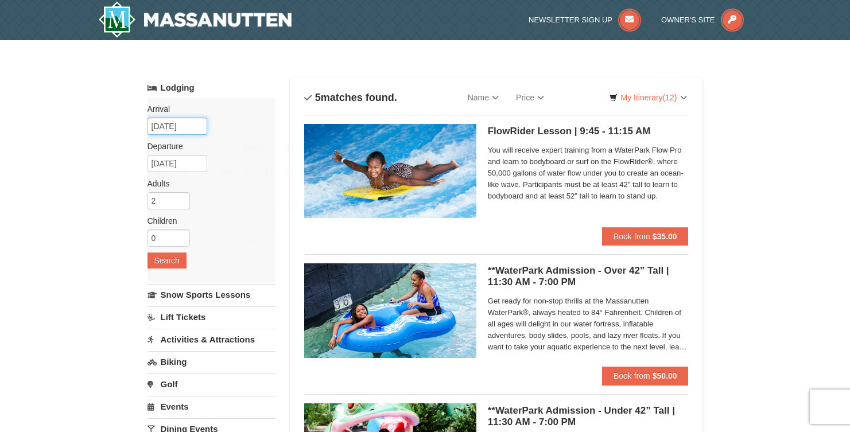
click at [172, 122] on input "[DATE]" at bounding box center [177, 126] width 60 height 17
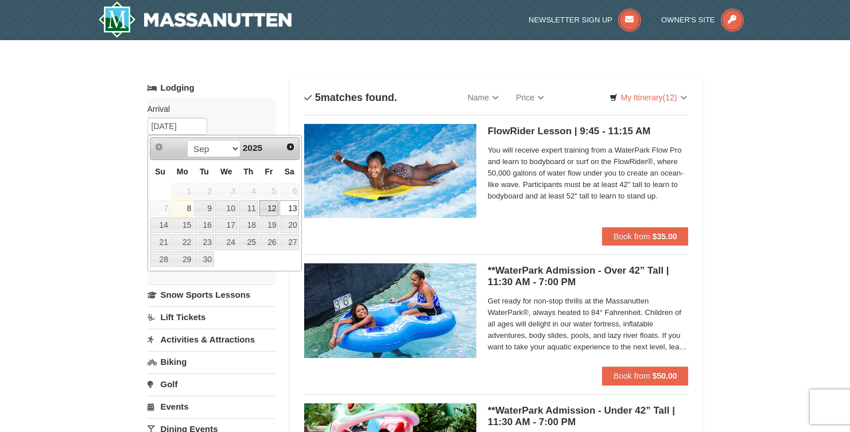
click at [267, 211] on link "12" at bounding box center [269, 208] width 20 height 16
type input "[DATE]"
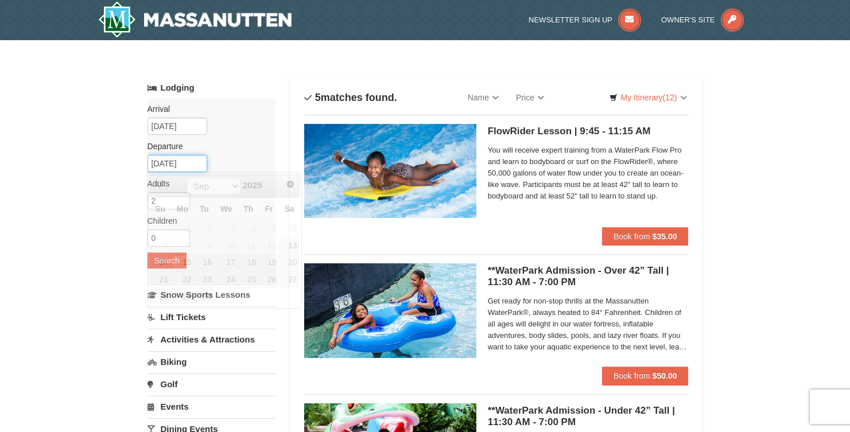
click at [163, 168] on input "[DATE]" at bounding box center [177, 163] width 60 height 17
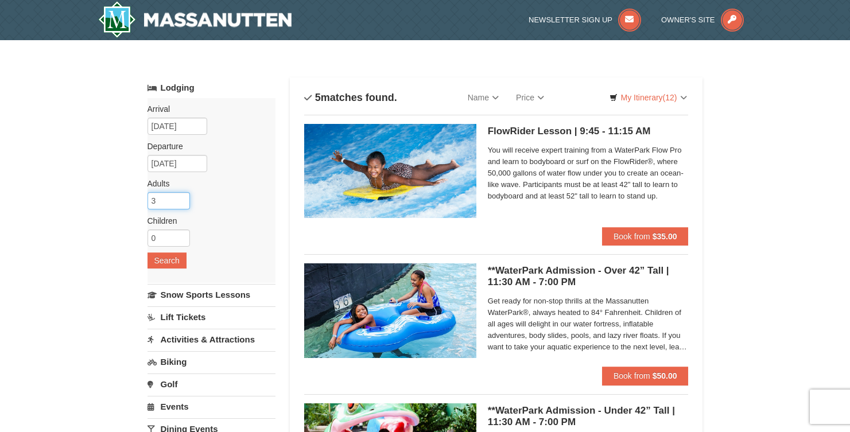
click at [181, 199] on input "3" at bounding box center [168, 200] width 42 height 17
click at [181, 199] on input "4" at bounding box center [168, 200] width 42 height 17
type input "5"
click at [181, 199] on input "5" at bounding box center [168, 200] width 42 height 17
click at [166, 258] on button "Search" at bounding box center [166, 261] width 39 height 16
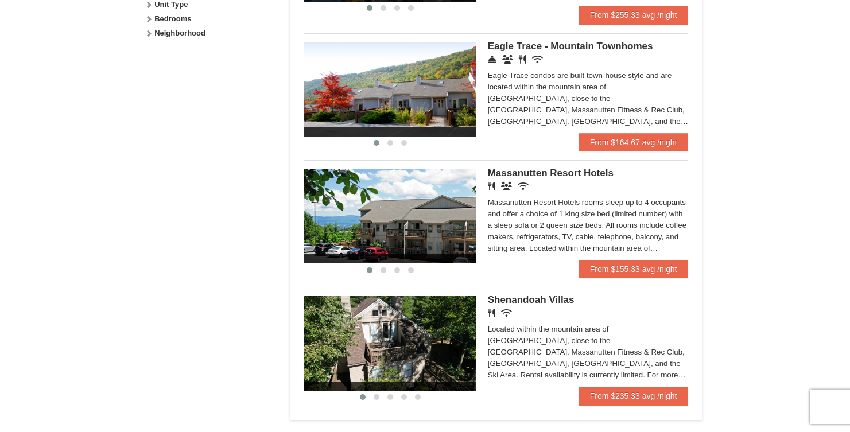
scroll to position [631, 0]
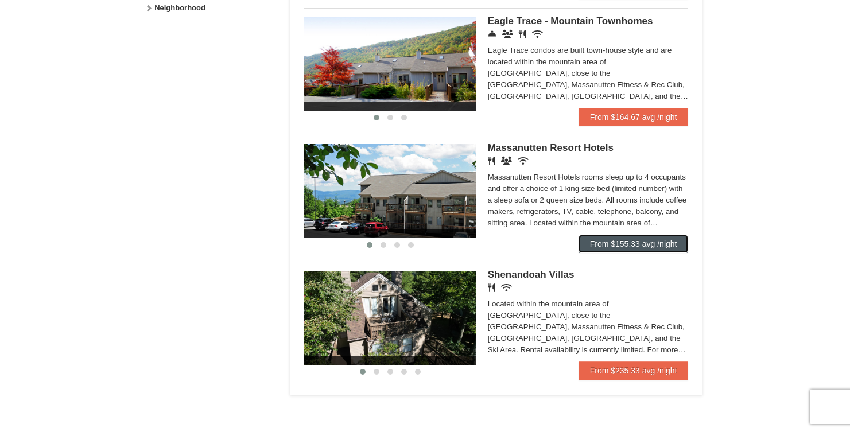
click at [644, 243] on link "From $155.33 avg /night" at bounding box center [633, 244] width 110 height 18
